Goal: Task Accomplishment & Management: Manage account settings

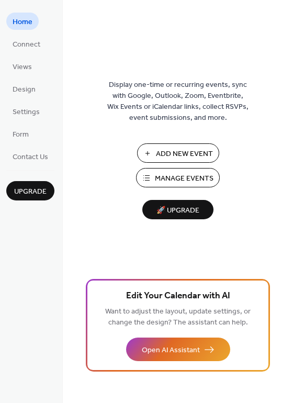
click at [246, 178] on div "Display one-time or recurring events, sync with Google, Outlook, Zoom, Eventbri…" at bounding box center [178, 218] width 230 height 369
click at [187, 183] on span "Manage Events" at bounding box center [184, 178] width 59 height 11
click at [28, 121] on ul "Home Connect Views Design Settings Form Contact Us" at bounding box center [30, 89] width 48 height 152
click at [29, 116] on span "Settings" at bounding box center [26, 112] width 27 height 11
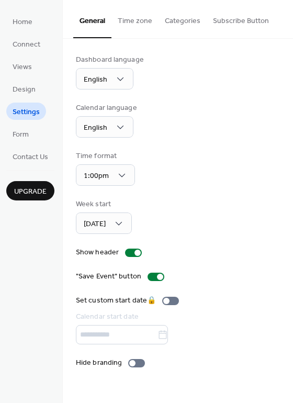
click at [207, 117] on div "Calendar language English" at bounding box center [178, 120] width 204 height 35
click at [132, 24] on button "Time zone" at bounding box center [134, 18] width 47 height 37
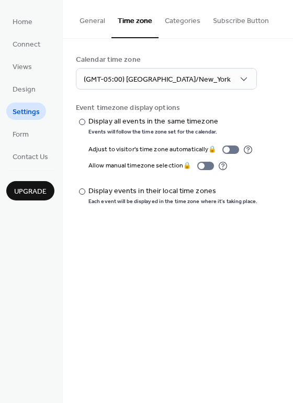
click at [190, 26] on button "Categories" at bounding box center [183, 18] width 48 height 37
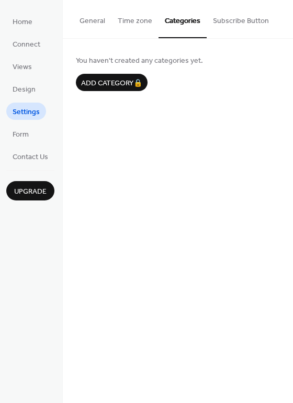
click at [240, 21] on button "Subscribe Button" at bounding box center [241, 18] width 69 height 37
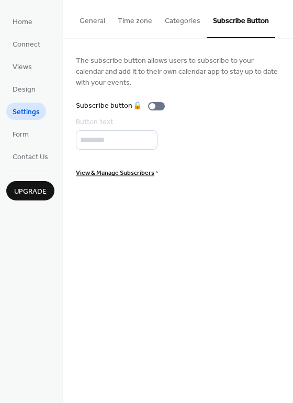
click at [36, 140] on ul "Home Connect Views Design Settings Form Contact Us" at bounding box center [30, 89] width 48 height 152
click at [26, 134] on span "Form" at bounding box center [21, 134] width 16 height 11
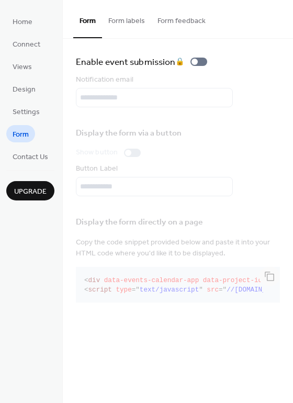
click at [121, 20] on button "Form labels" at bounding box center [126, 18] width 49 height 37
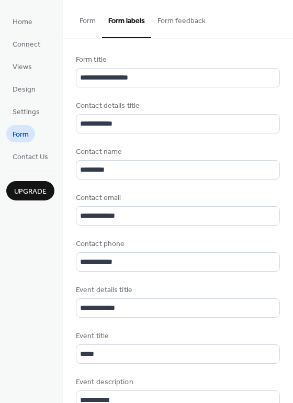
click at [86, 23] on button "Form" at bounding box center [87, 18] width 29 height 37
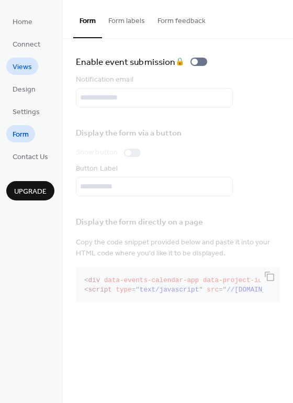
click at [20, 73] on span "Views" at bounding box center [22, 67] width 19 height 11
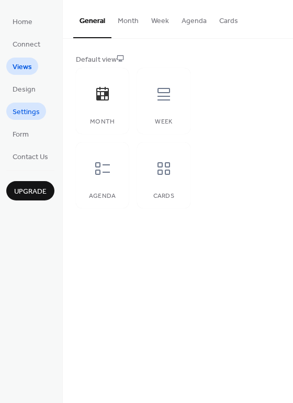
click at [25, 115] on span "Settings" at bounding box center [26, 112] width 27 height 11
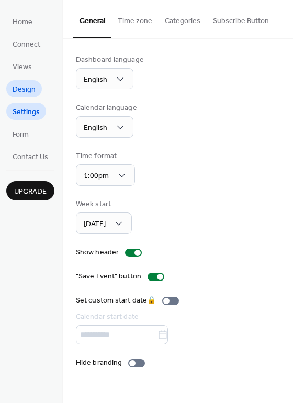
click at [32, 95] on span "Design" at bounding box center [24, 89] width 23 height 11
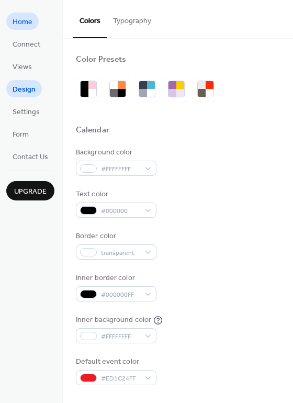
click at [30, 27] on span "Home" at bounding box center [23, 22] width 20 height 11
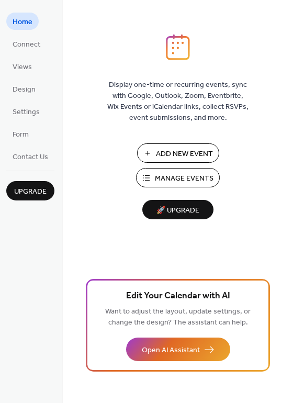
click at [206, 181] on span "Manage Events" at bounding box center [184, 178] width 59 height 11
click at [77, 49] on div "Display one-time or recurring events, sync with Google, Outlook, Zoom, Eventbri…" at bounding box center [178, 218] width 230 height 369
click at [180, 177] on span "Manage Events" at bounding box center [184, 178] width 59 height 11
click at [26, 109] on span "Settings" at bounding box center [26, 112] width 27 height 11
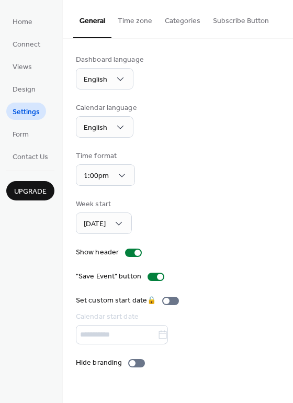
click at [138, 27] on button "Time zone" at bounding box center [134, 18] width 47 height 37
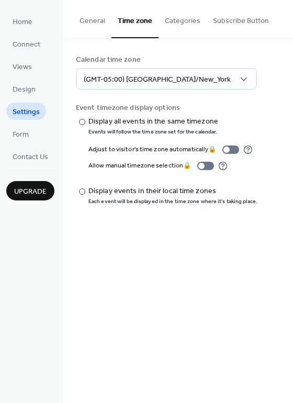
click at [180, 26] on button "Categories" at bounding box center [183, 18] width 48 height 37
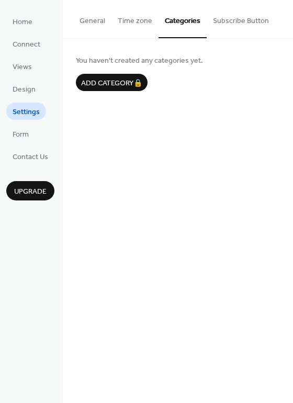
click at [224, 28] on button "Subscribe Button" at bounding box center [241, 18] width 69 height 37
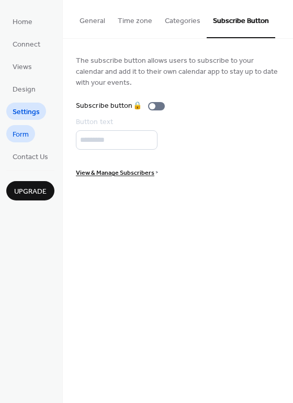
click at [25, 135] on span "Form" at bounding box center [21, 134] width 16 height 11
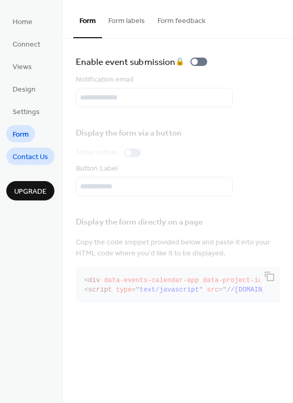
click at [27, 160] on span "Contact Us" at bounding box center [31, 157] width 36 height 11
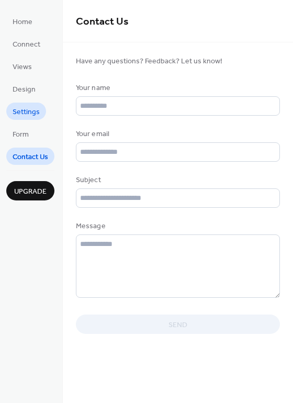
click at [23, 108] on span "Settings" at bounding box center [26, 112] width 27 height 11
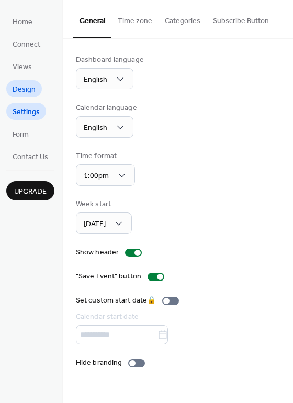
click at [26, 87] on span "Design" at bounding box center [24, 89] width 23 height 11
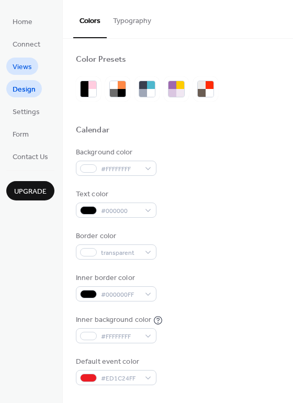
click at [28, 68] on span "Views" at bounding box center [22, 67] width 19 height 11
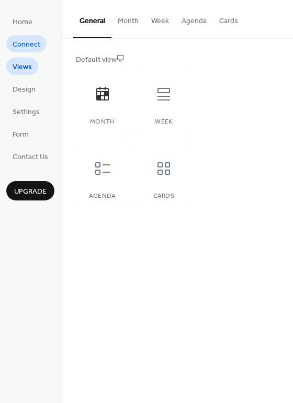
click at [31, 47] on span "Connect" at bounding box center [27, 44] width 28 height 11
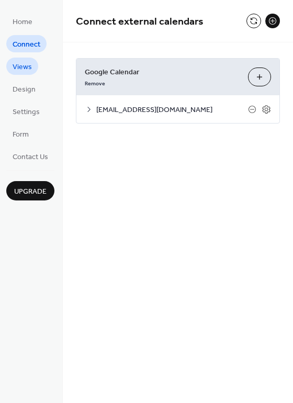
click at [30, 74] on link "Views" at bounding box center [22, 66] width 32 height 17
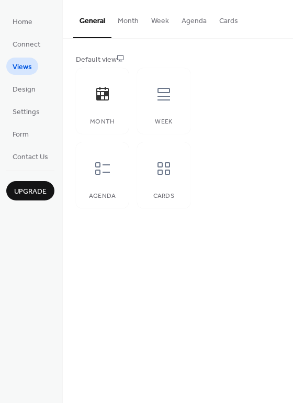
drag, startPoint x: 203, startPoint y: 308, endPoint x: 194, endPoint y: 320, distance: 15.4
click at [203, 308] on div "General Month Week Agenda Cards Default view Month Week Agenda Cards Disabled 🔒…" at bounding box center [178, 201] width 230 height 403
click at [201, 296] on div "General Month Week Agenda Cards Default view Month Week Agenda Cards Disabled 🔒…" at bounding box center [178, 201] width 230 height 403
click at [36, 92] on link "Design" at bounding box center [24, 88] width 36 height 17
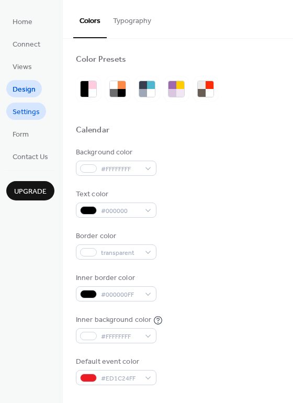
click at [33, 108] on span "Settings" at bounding box center [26, 112] width 27 height 11
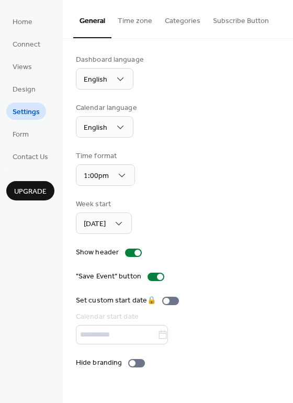
click at [39, 134] on ul "Home Connect Views Design Settings Form Contact Us" at bounding box center [30, 89] width 48 height 152
click at [30, 140] on link "Form" at bounding box center [20, 133] width 29 height 17
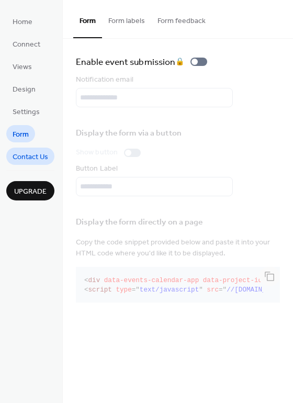
click at [32, 159] on span "Contact Us" at bounding box center [31, 157] width 36 height 11
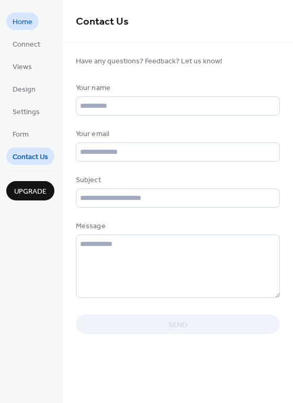
click at [26, 26] on span "Home" at bounding box center [23, 22] width 20 height 11
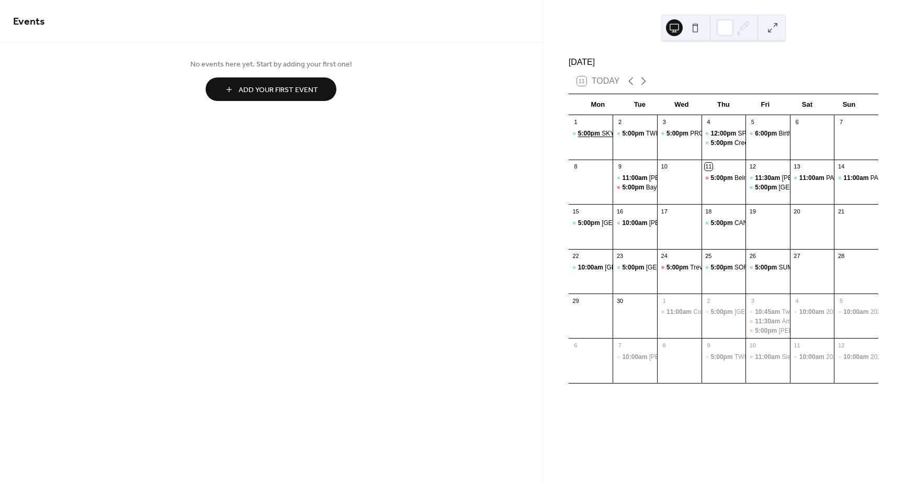
click at [599, 138] on span "5:00pm" at bounding box center [590, 133] width 24 height 9
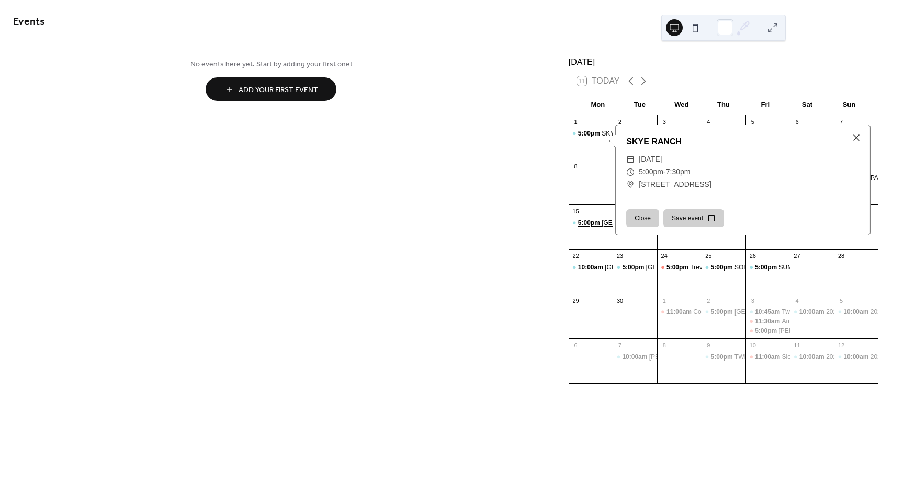
click at [593, 228] on span "5:00pm" at bounding box center [590, 223] width 24 height 9
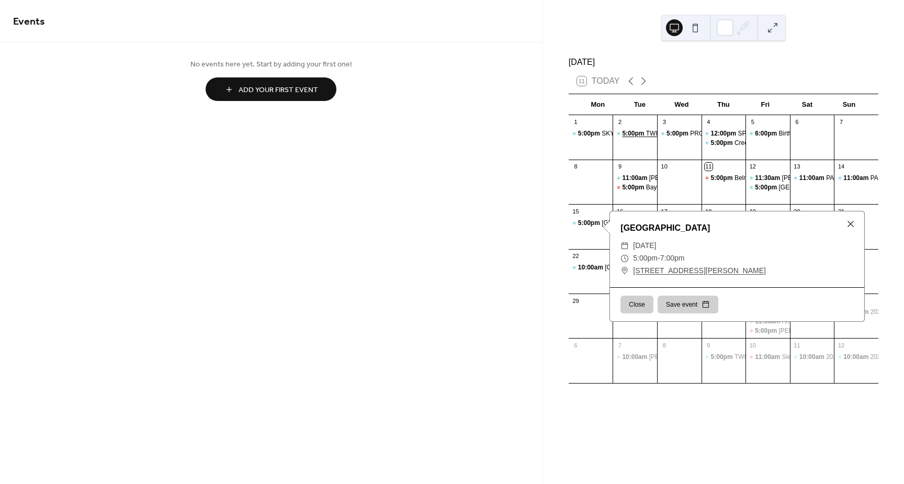
click at [646, 138] on span "5:00pm" at bounding box center [634, 133] width 24 height 9
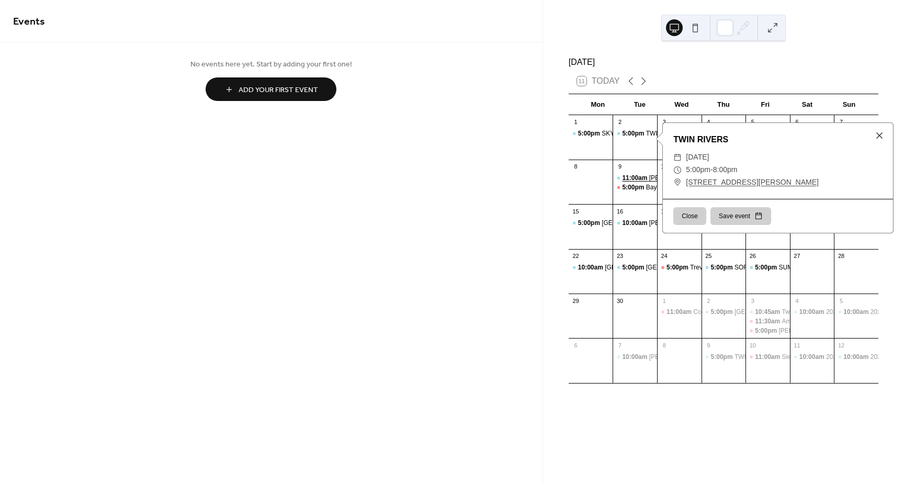
click at [646, 183] on span "11:00am" at bounding box center [635, 178] width 27 height 9
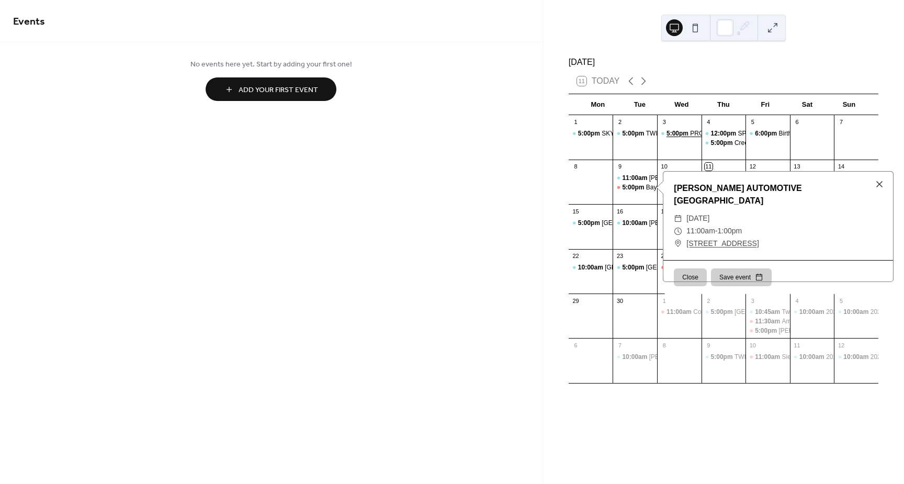
click at [693, 138] on div "PROSPERITY LAKES" at bounding box center [721, 133] width 62 height 9
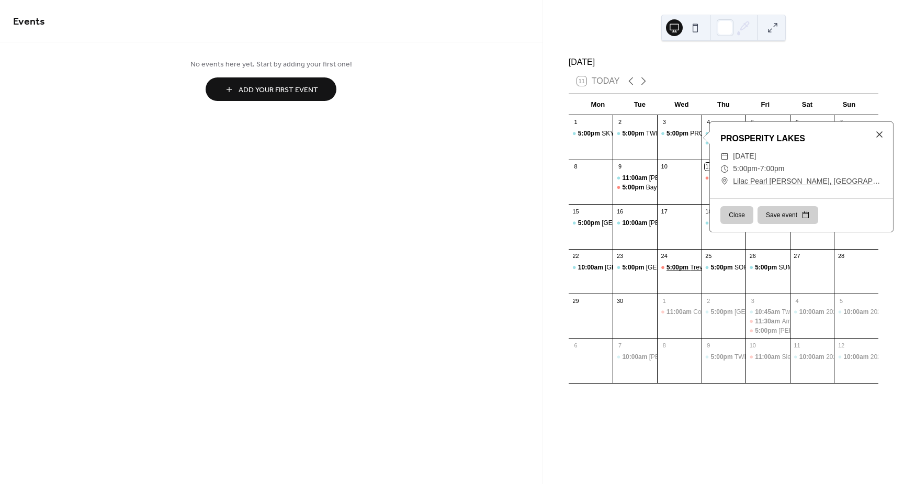
click at [679, 272] on span "5:00pm" at bounding box center [679, 267] width 24 height 9
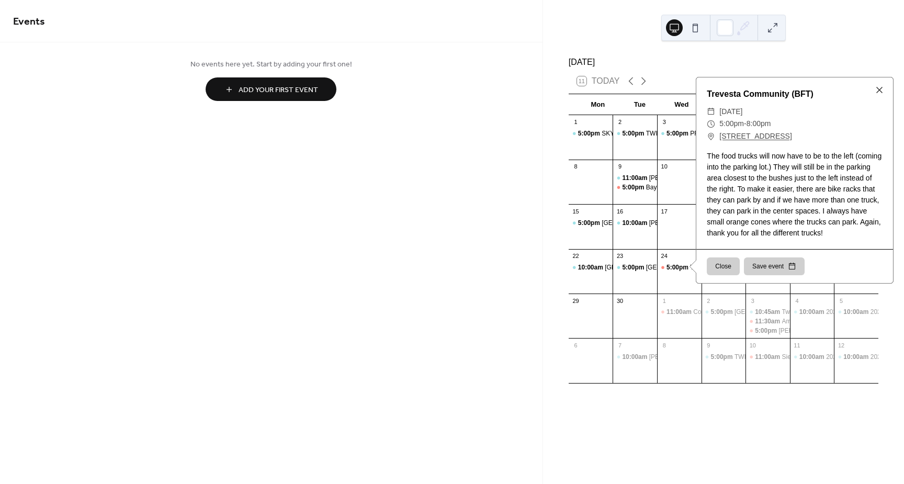
click at [485, 198] on div "Events No events here yet. Start by adding your first one! Add Your First Event…" at bounding box center [271, 242] width 543 height 484
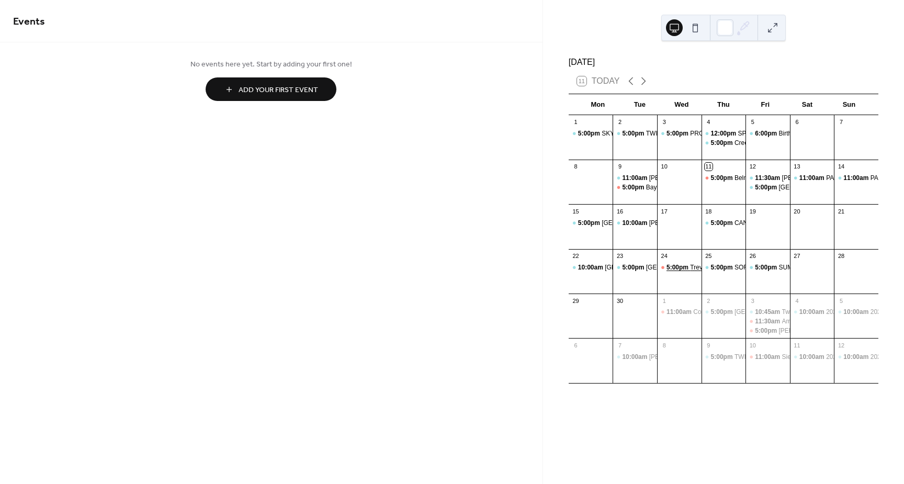
click at [690, 271] on span "5:00pm" at bounding box center [679, 267] width 24 height 9
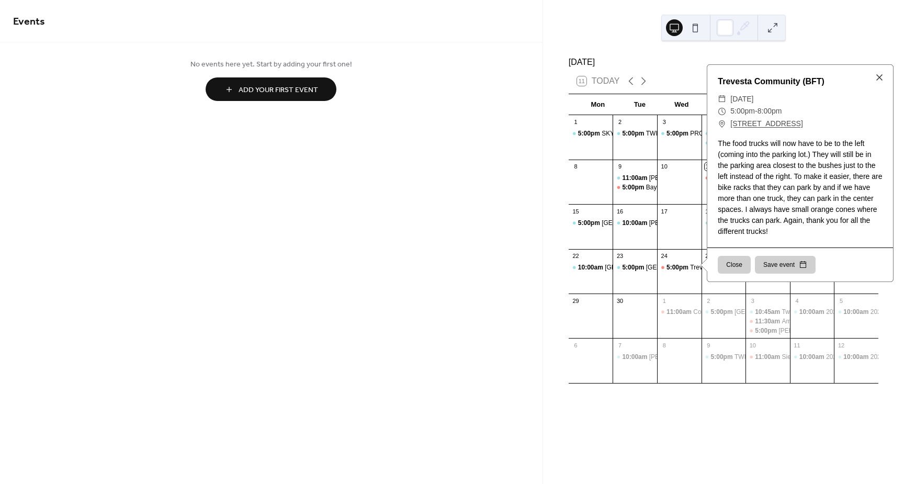
click at [682, 233] on div at bounding box center [679, 232] width 44 height 27
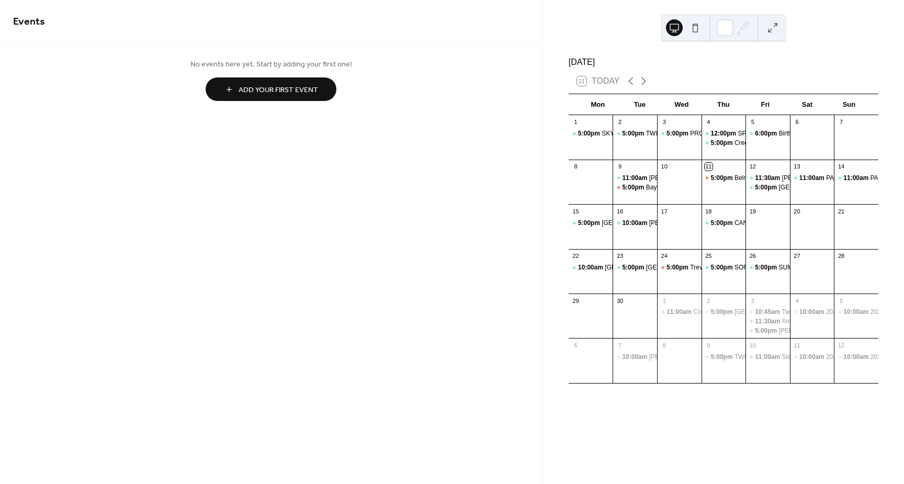
click at [387, 135] on div "Events No events here yet. Start by adding your first one! Add Your First Event…" at bounding box center [271, 242] width 543 height 484
click at [438, 150] on div "Events No events here yet. Start by adding your first one! Add Your First Event…" at bounding box center [271, 242] width 543 height 484
click at [695, 79] on div "11 [DATE]" at bounding box center [724, 81] width 310 height 25
click at [370, 144] on div "Events No events here yet. Start by adding your first one! Add Your First Event…" at bounding box center [271, 242] width 543 height 484
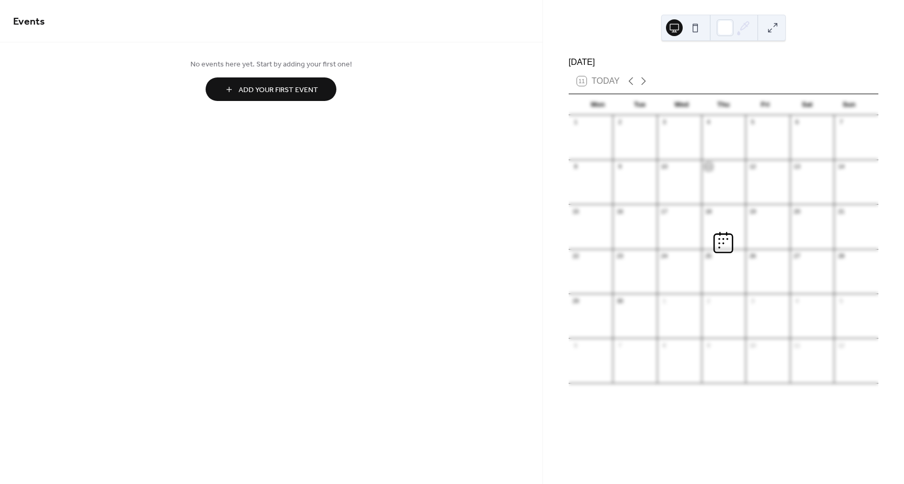
click at [379, 187] on div "Events No events here yet. Start by adding your first one! Add Your First Event…" at bounding box center [271, 242] width 543 height 484
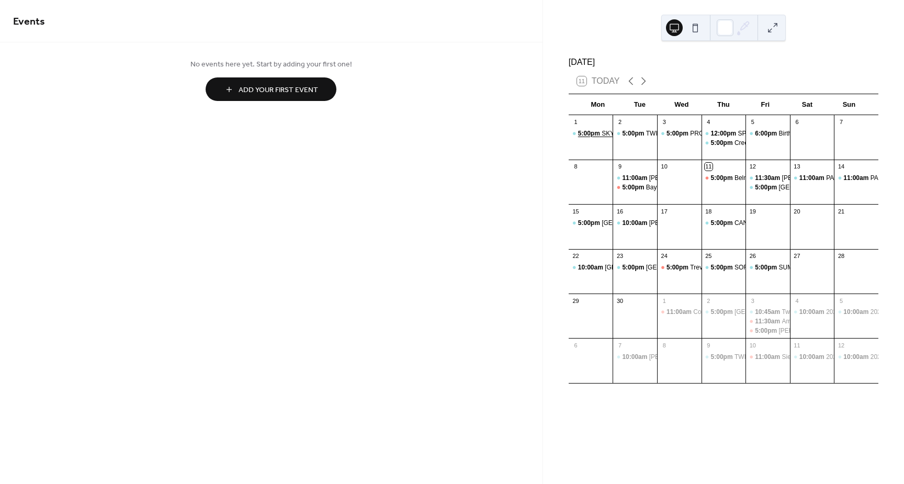
click at [601, 137] on span "5:00pm" at bounding box center [590, 133] width 24 height 9
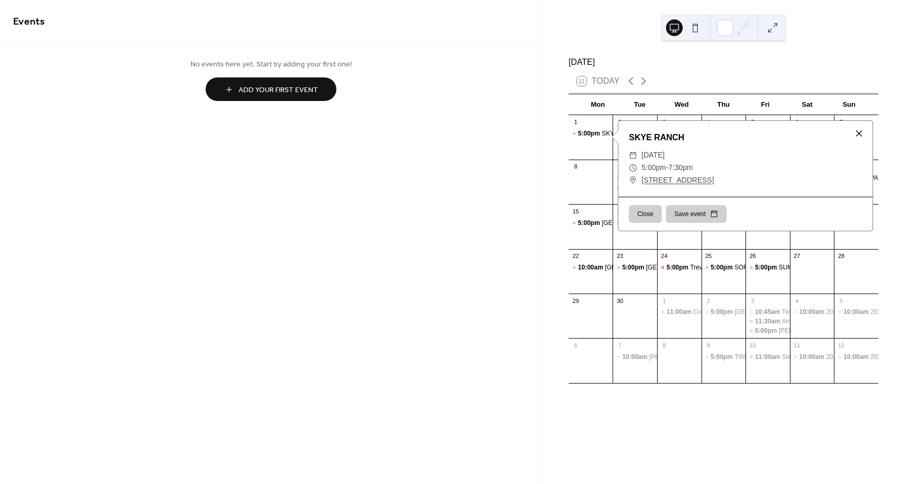
click at [859, 132] on div at bounding box center [859, 133] width 15 height 15
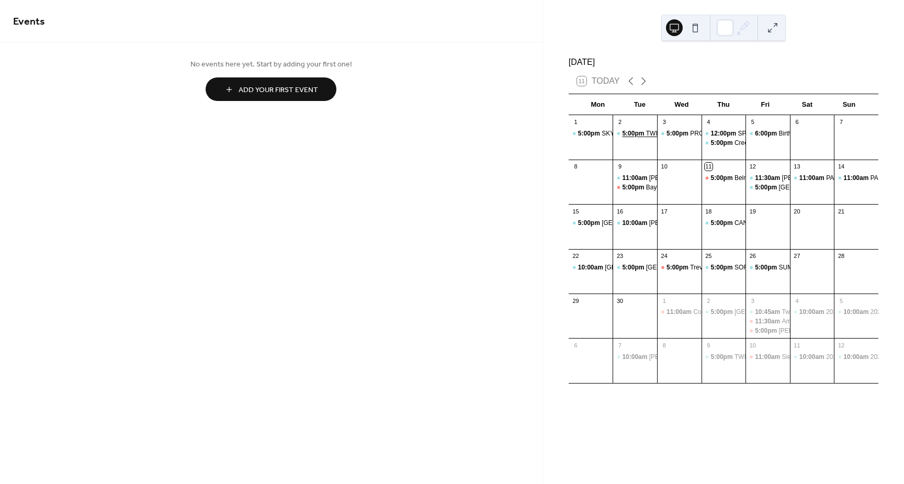
click at [642, 138] on span "5:00pm" at bounding box center [634, 133] width 24 height 9
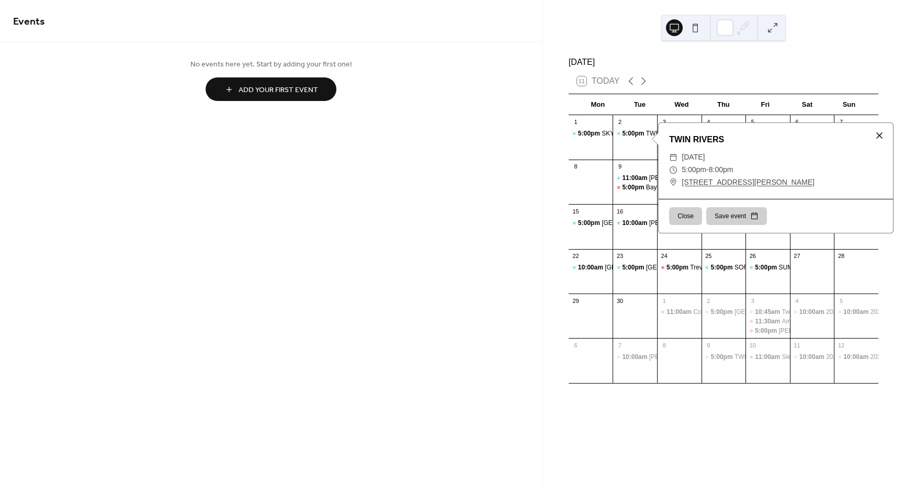
click at [880, 137] on div at bounding box center [879, 135] width 15 height 15
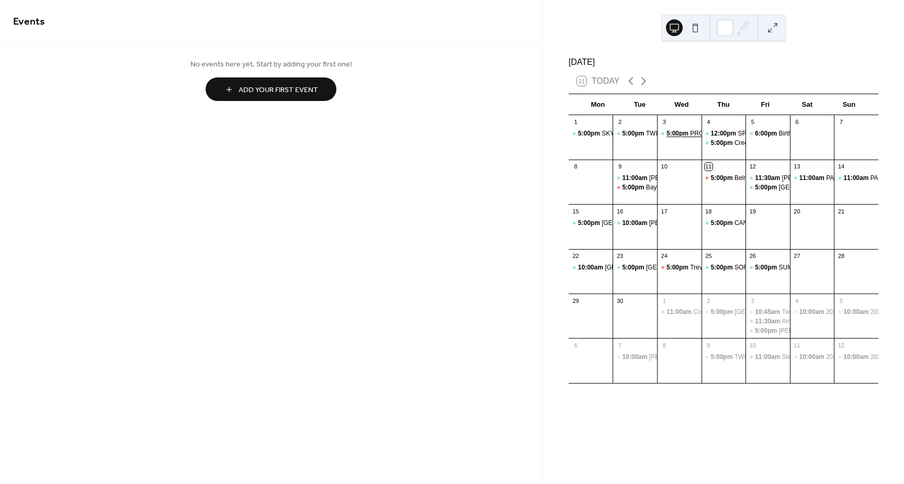
click at [682, 138] on span "5:00pm" at bounding box center [679, 133] width 24 height 9
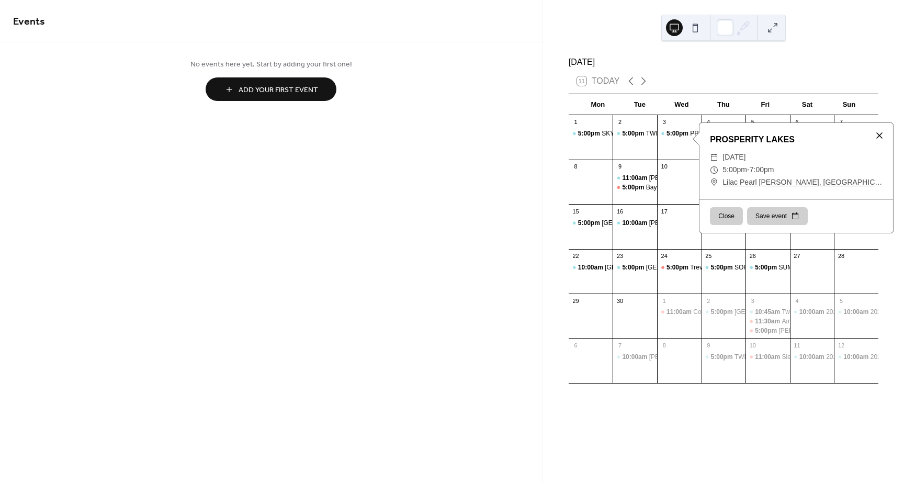
click at [877, 138] on div at bounding box center [879, 135] width 15 height 15
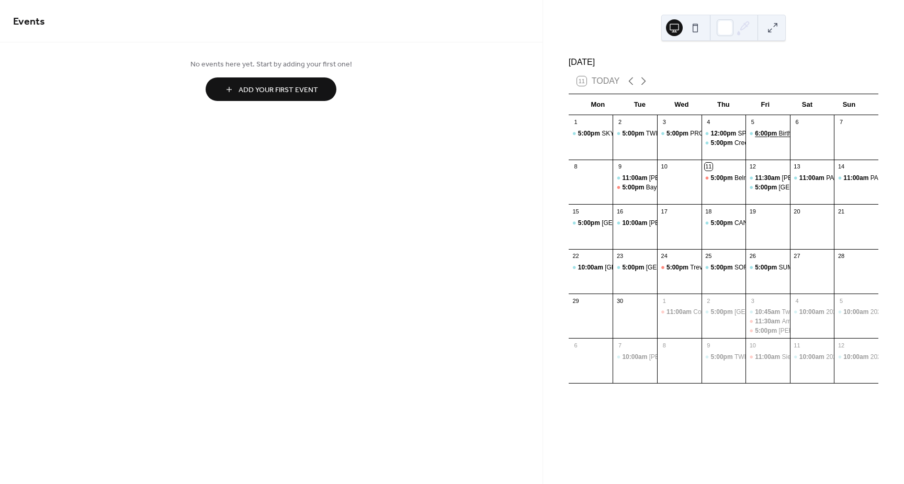
click at [766, 138] on span "6:00pm" at bounding box center [767, 133] width 24 height 9
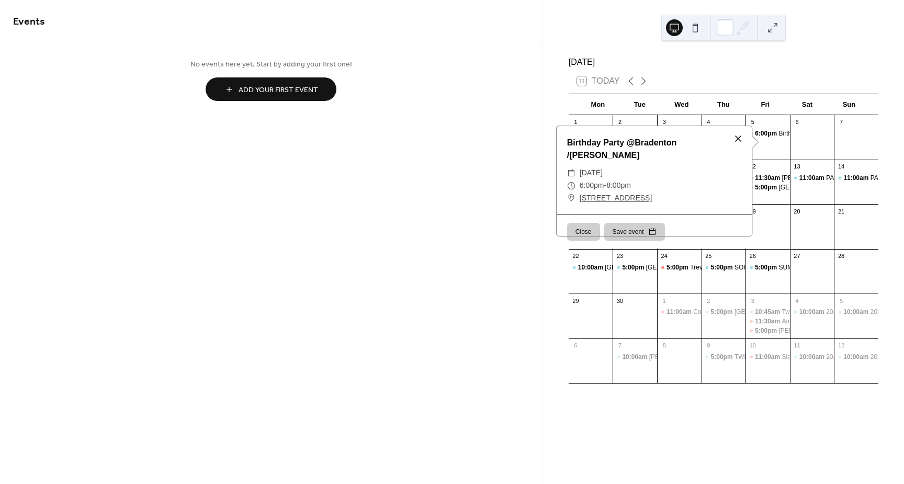
click at [733, 138] on div at bounding box center [738, 138] width 15 height 15
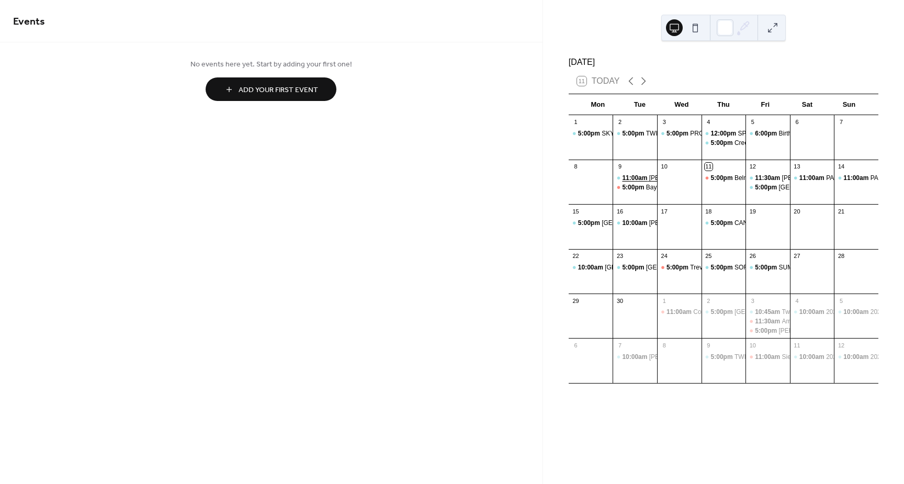
click at [638, 183] on span "11:00am" at bounding box center [635, 178] width 27 height 9
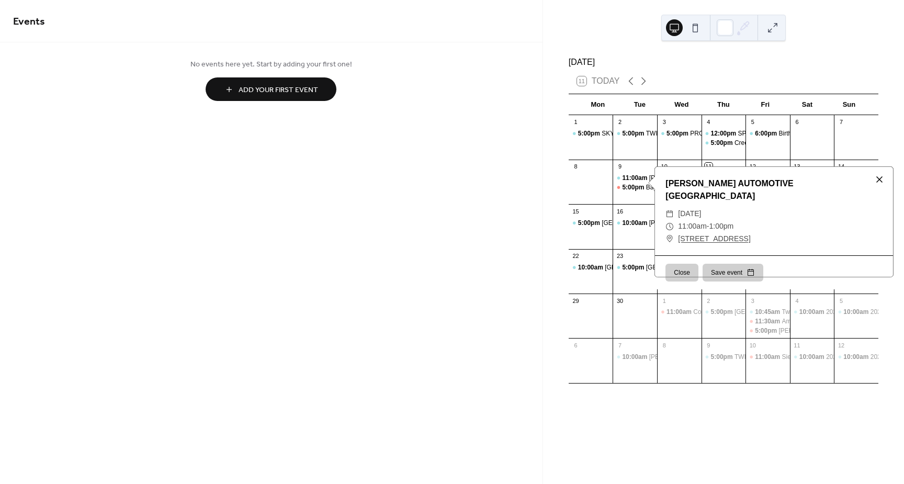
click at [879, 178] on div at bounding box center [879, 179] width 15 height 15
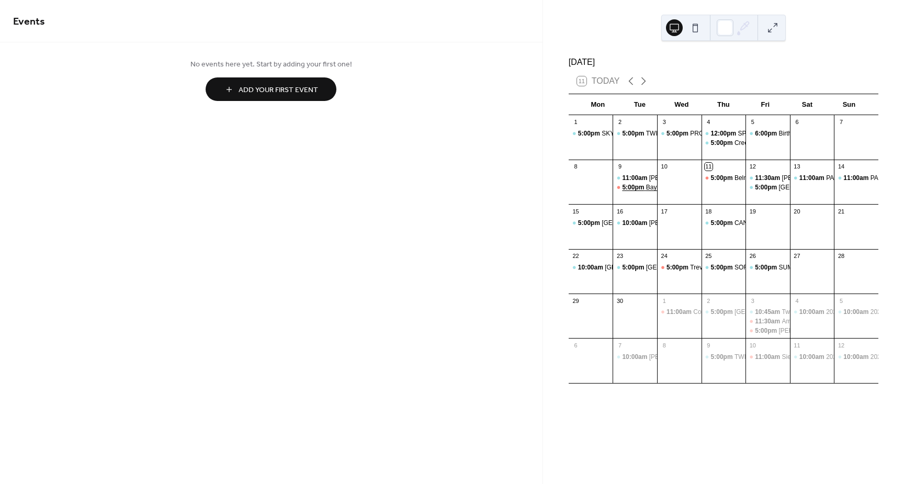
click at [653, 192] on div "Bay View Community (BFT)" at bounding box center [684, 187] width 77 height 9
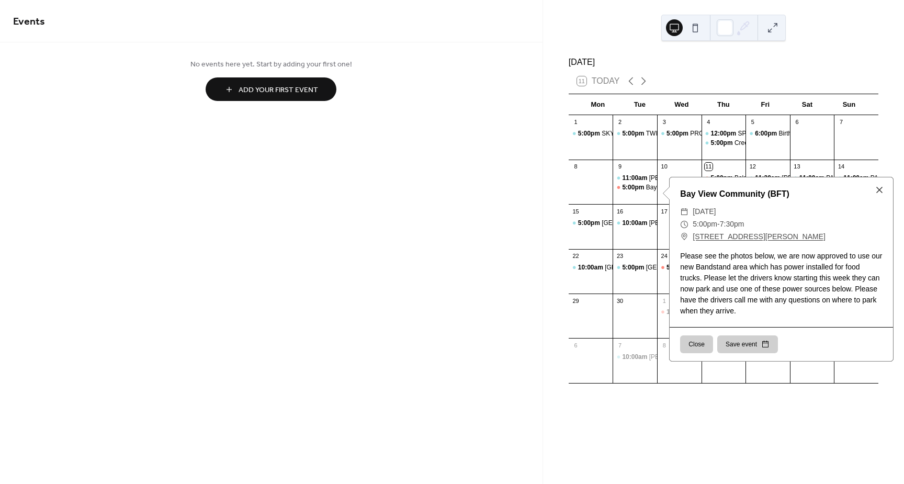
click at [863, 207] on div "​ Tuesday, September 9, 2025" at bounding box center [781, 212] width 203 height 13
click at [879, 186] on div at bounding box center [879, 190] width 15 height 15
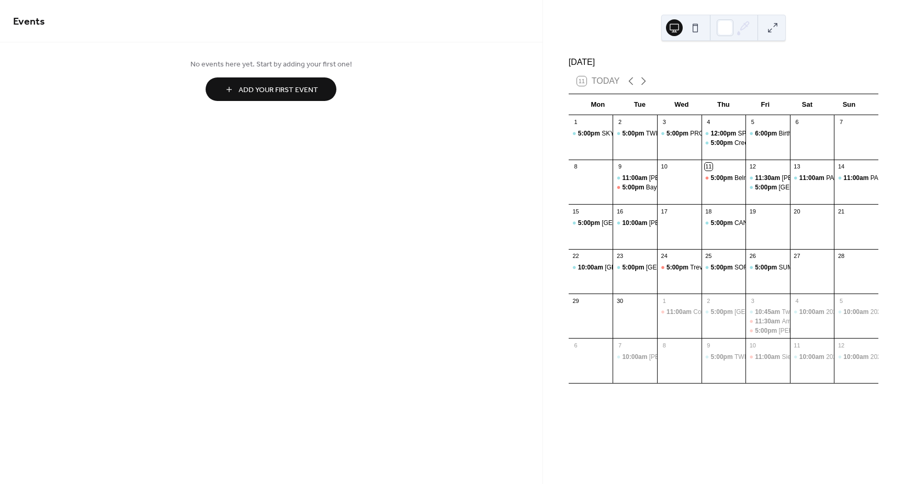
click at [526, 205] on div "Events No events here yet. Start by adding your first one! Add Your First Event…" at bounding box center [271, 242] width 543 height 484
click at [649, 183] on span "11:00am" at bounding box center [635, 178] width 27 height 9
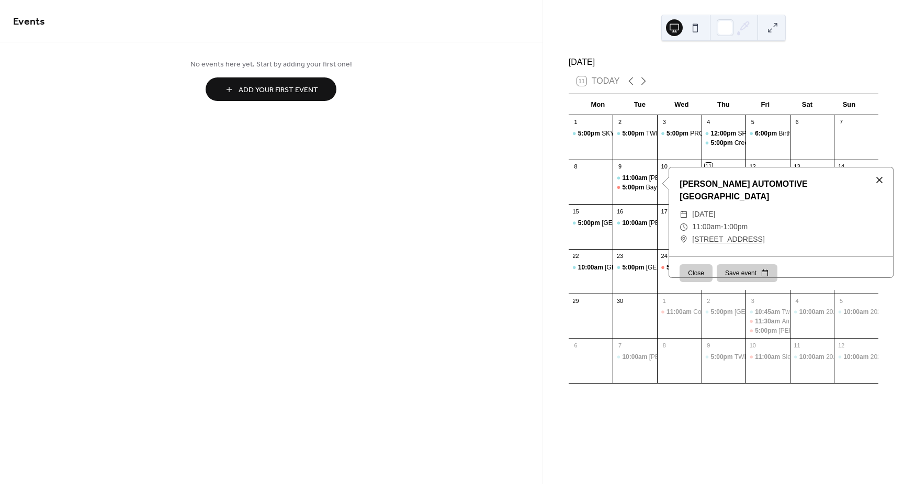
click at [880, 182] on div at bounding box center [879, 180] width 15 height 15
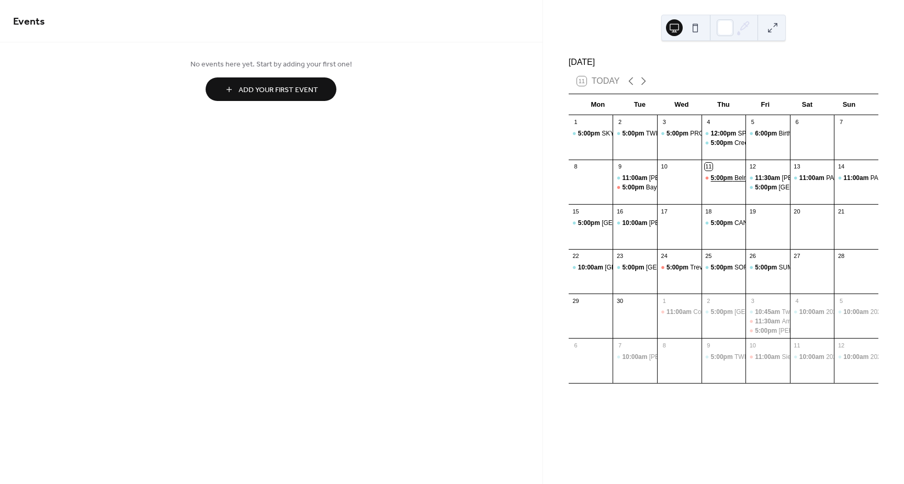
click at [726, 183] on span "5:00pm" at bounding box center [723, 178] width 24 height 9
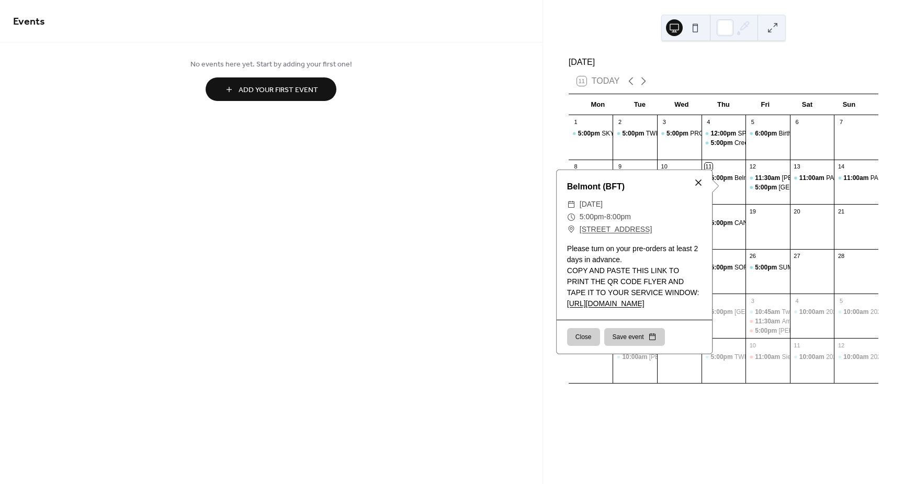
click at [691, 185] on div at bounding box center [698, 182] width 15 height 15
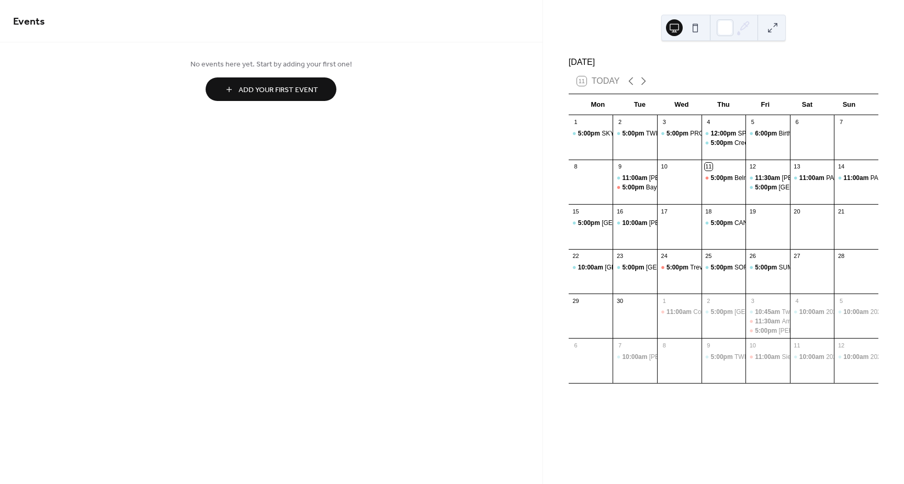
click at [355, 194] on div "Events No events here yet. Start by adding your first one! Add Your First Event…" at bounding box center [271, 242] width 543 height 484
click at [648, 180] on span "11:00am" at bounding box center [635, 178] width 27 height 9
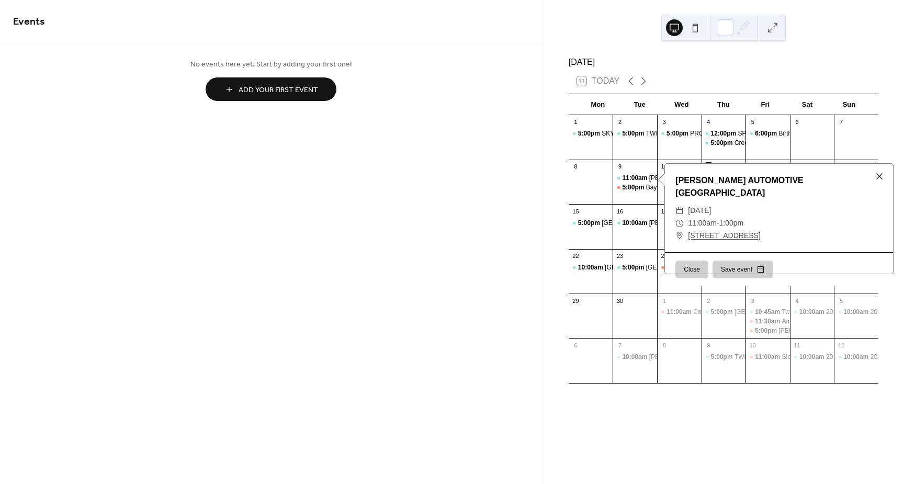
click at [496, 176] on div "Events No events here yet. Start by adding your first one! Add Your First Event…" at bounding box center [271, 242] width 543 height 484
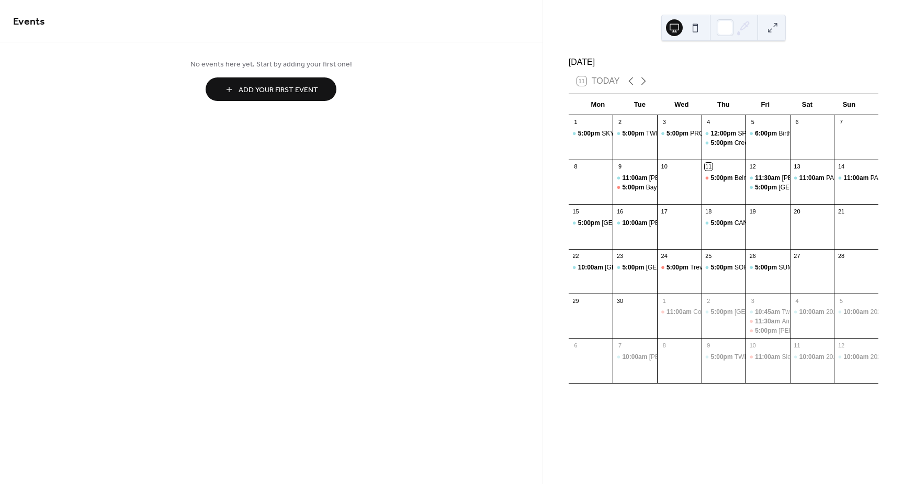
click at [495, 178] on div "Events No events here yet. Start by adding your first one! Add Your First Event…" at bounding box center [271, 242] width 543 height 484
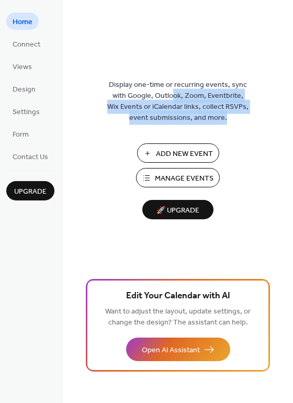
drag, startPoint x: 169, startPoint y: 95, endPoint x: 226, endPoint y: 120, distance: 61.9
click at [226, 120] on span "Display one-time or recurring events, sync with Google, Outlook, Zoom, Eventbri…" at bounding box center [177, 102] width 141 height 44
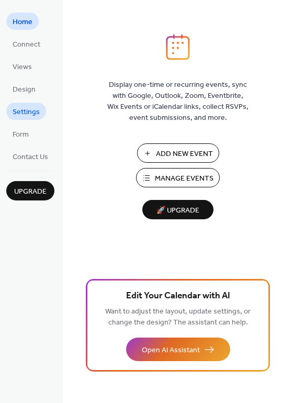
click at [35, 117] on span "Settings" at bounding box center [26, 112] width 27 height 11
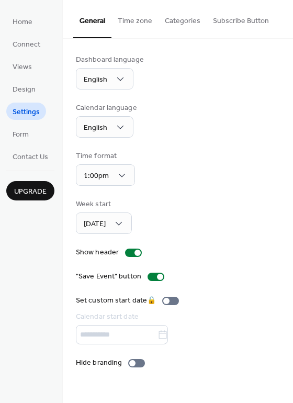
click at [219, 141] on div "Dashboard language English Calendar language English Time format 1:00pm Week st…" at bounding box center [178, 211] width 204 height 314
click at [141, 26] on button "Time zone" at bounding box center [134, 18] width 47 height 37
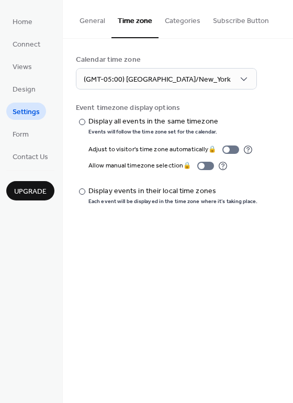
click at [186, 268] on div "General Time zone Categories Subscribe Button Dashboard language English Calend…" at bounding box center [178, 201] width 230 height 403
click at [20, 129] on span "Form" at bounding box center [21, 134] width 16 height 11
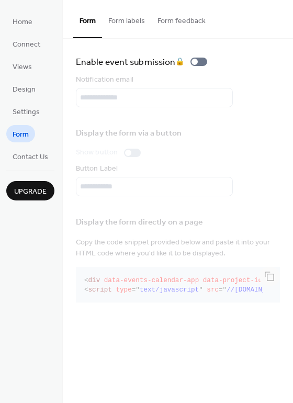
click at [182, 19] on button "Form feedback" at bounding box center [181, 18] width 61 height 37
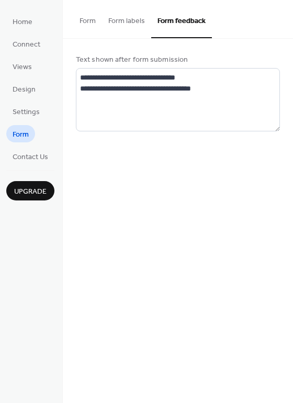
click at [140, 19] on button "Form labels" at bounding box center [126, 18] width 49 height 37
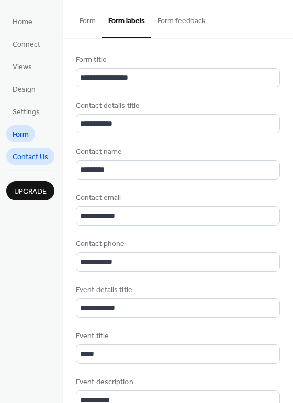
click at [25, 154] on span "Contact Us" at bounding box center [31, 157] width 36 height 11
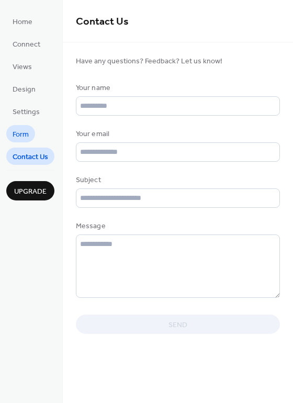
click at [28, 129] on span "Form" at bounding box center [21, 134] width 16 height 11
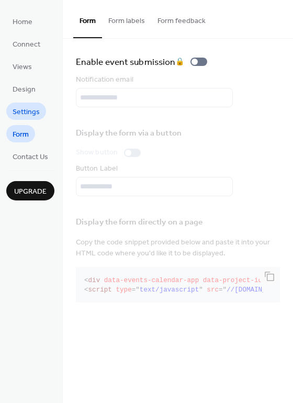
click at [31, 116] on span "Settings" at bounding box center [26, 112] width 27 height 11
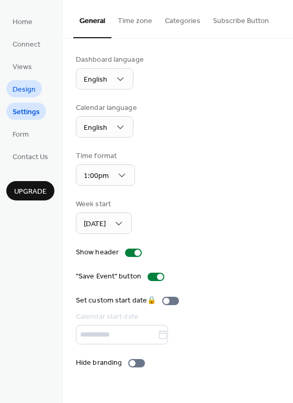
click at [30, 93] on span "Design" at bounding box center [24, 89] width 23 height 11
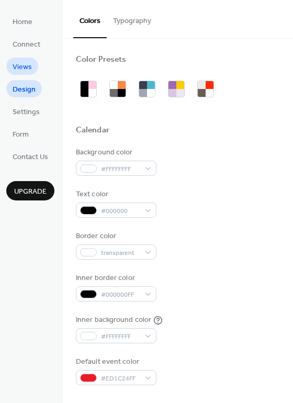
click at [33, 69] on link "Views" at bounding box center [22, 66] width 32 height 17
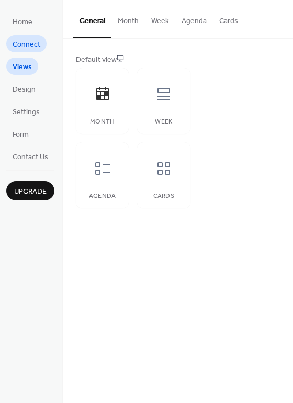
click at [34, 37] on link "Connect" at bounding box center [26, 43] width 40 height 17
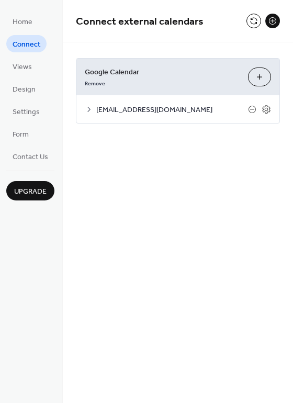
click at [28, 8] on div "Home Connect Views Design Settings Form Contact Us Upgrade" at bounding box center [31, 201] width 63 height 403
click at [89, 110] on icon at bounding box center [89, 109] width 8 height 8
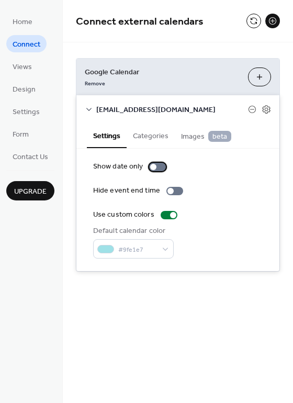
click at [157, 165] on div at bounding box center [157, 167] width 17 height 8
click at [159, 165] on div at bounding box center [162, 167] width 6 height 6
click at [157, 165] on div at bounding box center [157, 167] width 17 height 8
click at [159, 165] on div at bounding box center [162, 167] width 6 height 6
click at [156, 130] on button "Categories" at bounding box center [151, 135] width 48 height 24
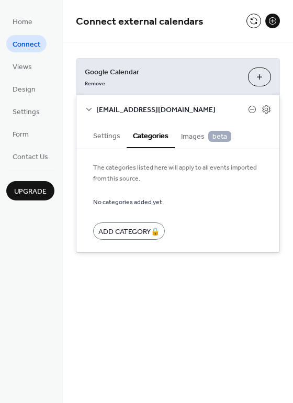
click at [191, 133] on span "Images beta" at bounding box center [206, 137] width 50 height 12
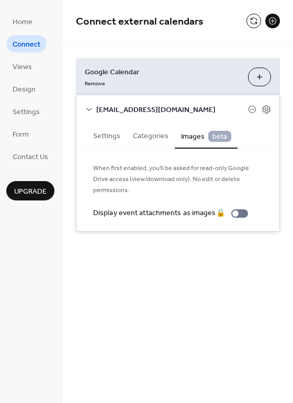
click at [94, 138] on button "Settings" at bounding box center [107, 135] width 40 height 24
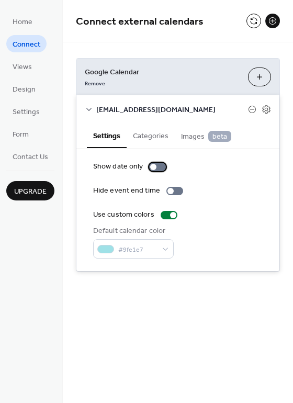
click at [154, 168] on div at bounding box center [157, 167] width 17 height 8
click at [161, 167] on div at bounding box center [162, 167] width 6 height 6
click at [158, 166] on div at bounding box center [157, 167] width 17 height 8
click at [156, 166] on div at bounding box center [157, 167] width 17 height 8
click at [167, 190] on div at bounding box center [170, 191] width 6 height 6
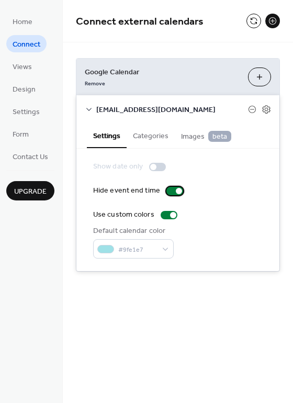
click at [169, 187] on div at bounding box center [174, 191] width 17 height 8
click at [172, 190] on div at bounding box center [174, 191] width 17 height 8
click at [172, 187] on div at bounding box center [174, 191] width 17 height 8
click at [202, 182] on div "Show date only Hide event end time Use custom colors Default calendar color #9f…" at bounding box center [178, 209] width 170 height 97
click at [25, 69] on span "Views" at bounding box center [22, 67] width 19 height 11
